Goal: Use online tool/utility: Utilize a website feature to perform a specific function

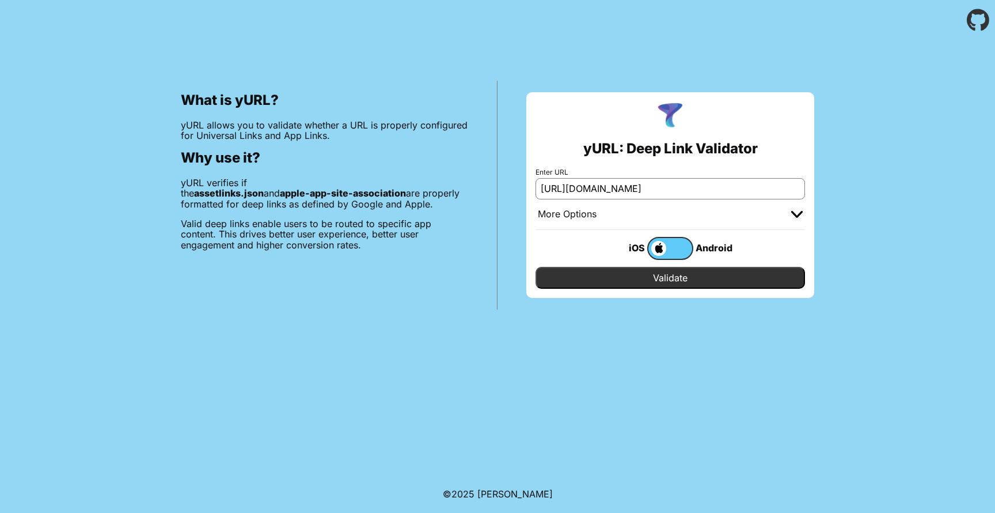
scroll to position [0, 204]
type input "[URL][DOMAIN_NAME]"
click at [648, 272] on input "Validate" at bounding box center [671, 278] width 270 height 22
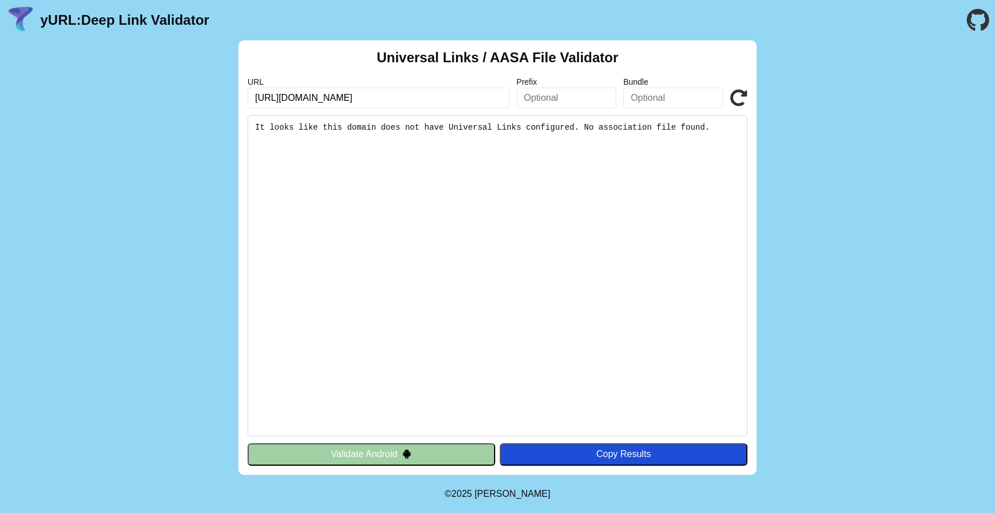
click at [468, 102] on input "[URL][DOMAIN_NAME]" at bounding box center [379, 98] width 262 height 21
click at [480, 99] on input "[URL][DOMAIN_NAME]" at bounding box center [379, 98] width 262 height 21
